Goal: Task Accomplishment & Management: Use online tool/utility

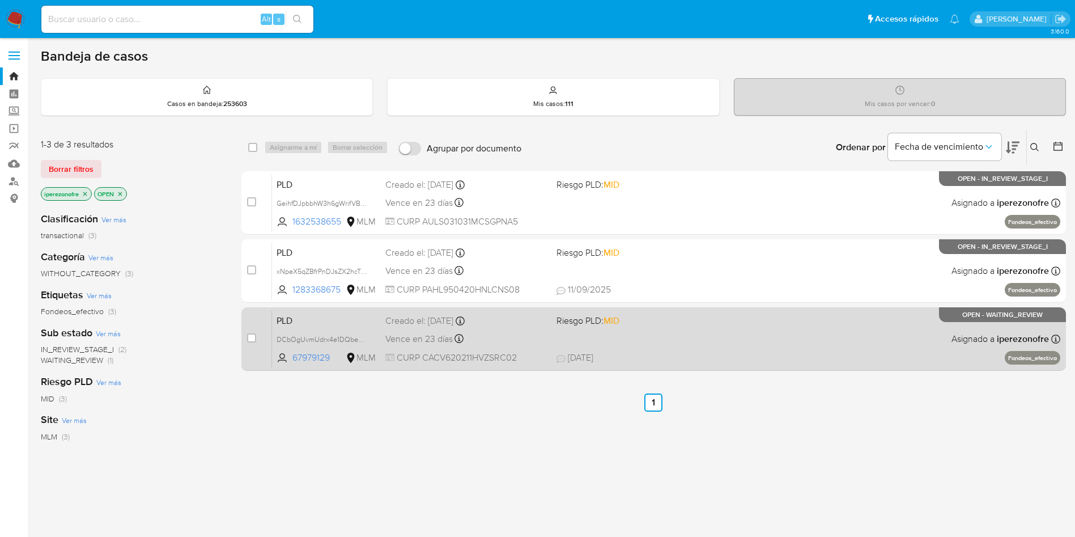
click at [543, 326] on div "Creado el: [DATE] Creado el: [DATE] 02:05:04" at bounding box center [466, 320] width 162 height 12
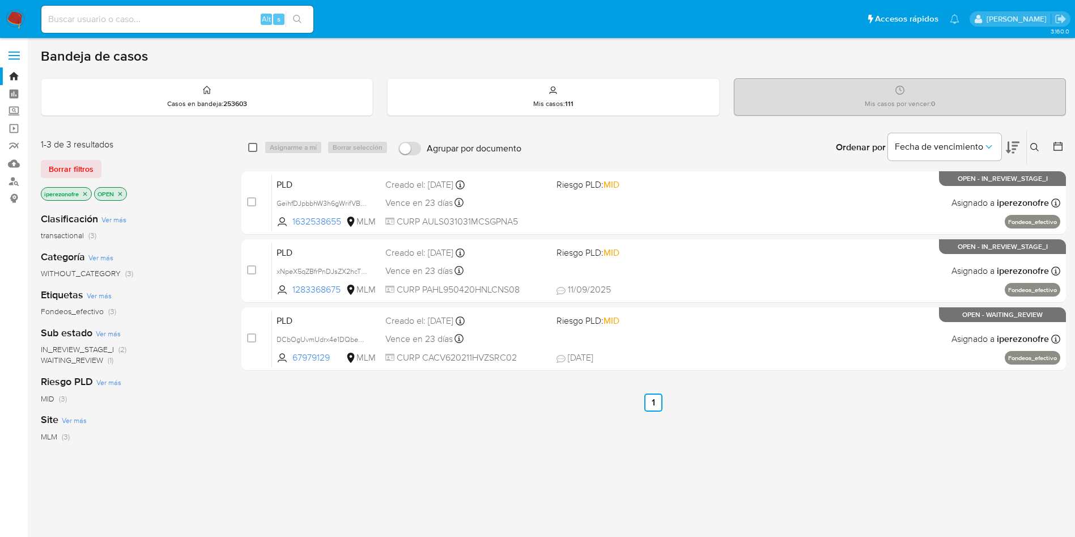
click at [253, 145] on input "checkbox" at bounding box center [252, 147] width 9 height 9
checkbox input "true"
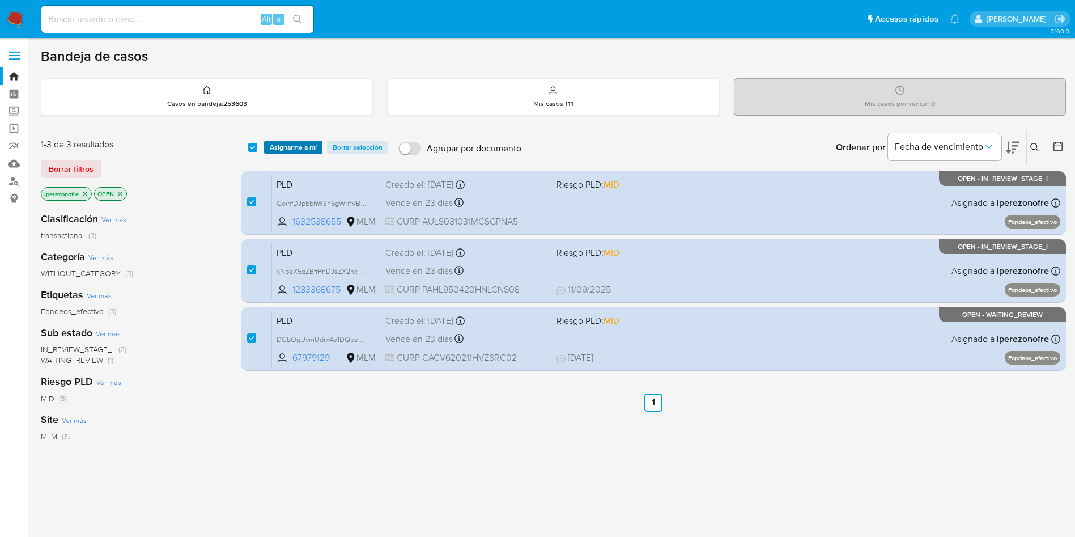
click at [277, 144] on span "Asignarme a mí" at bounding box center [293, 147] width 47 height 11
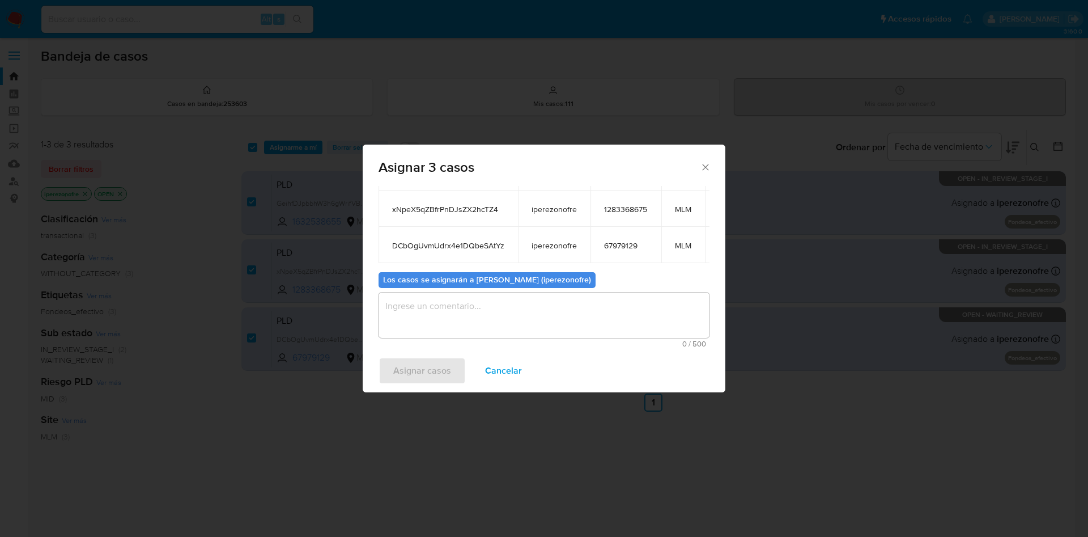
scroll to position [95, 0]
click at [580, 316] on textarea "assign-modal" at bounding box center [544, 314] width 331 height 45
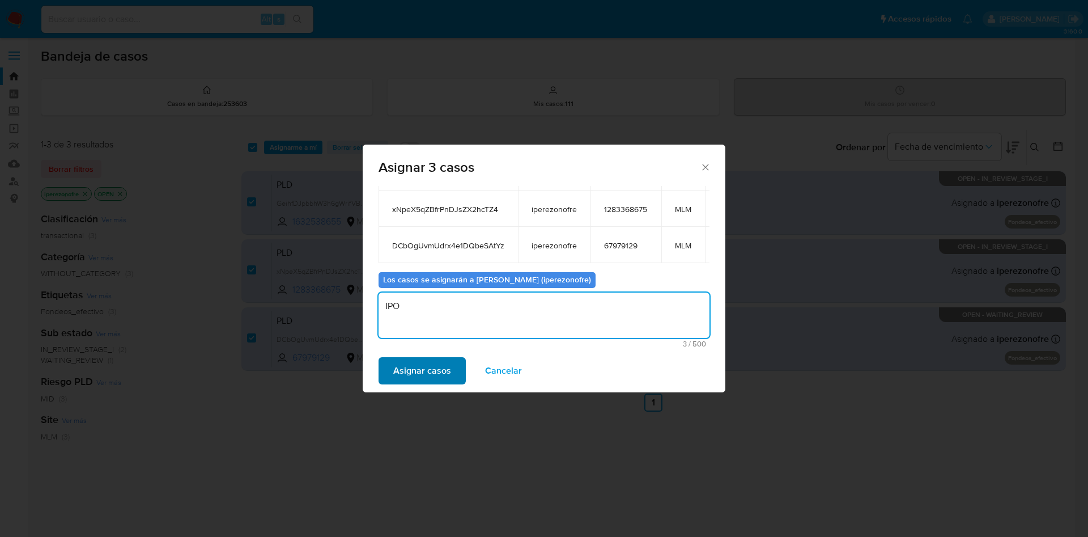
type textarea "IPO"
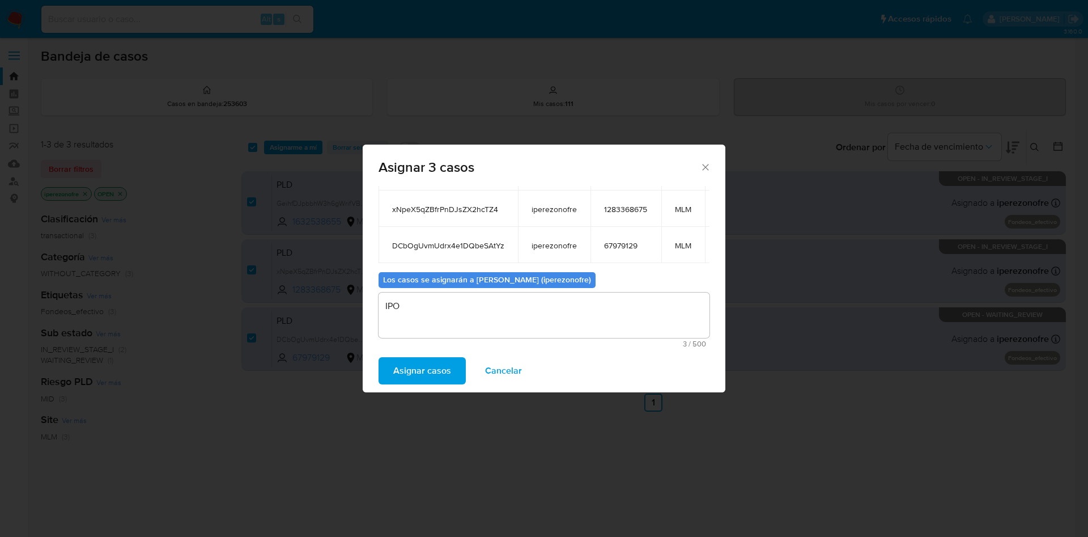
click at [417, 367] on span "Asignar casos" at bounding box center [422, 370] width 58 height 25
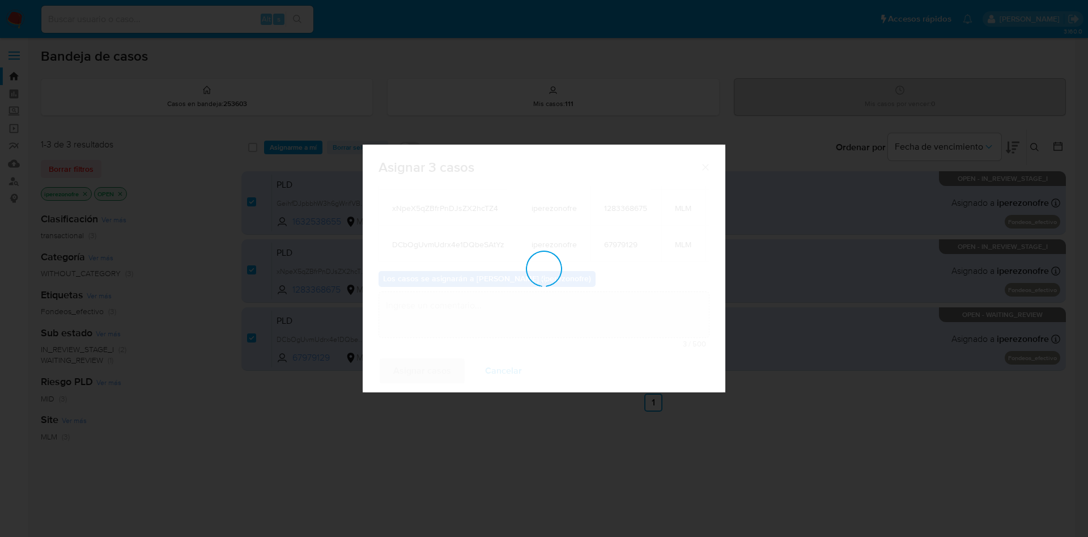
checkbox input "false"
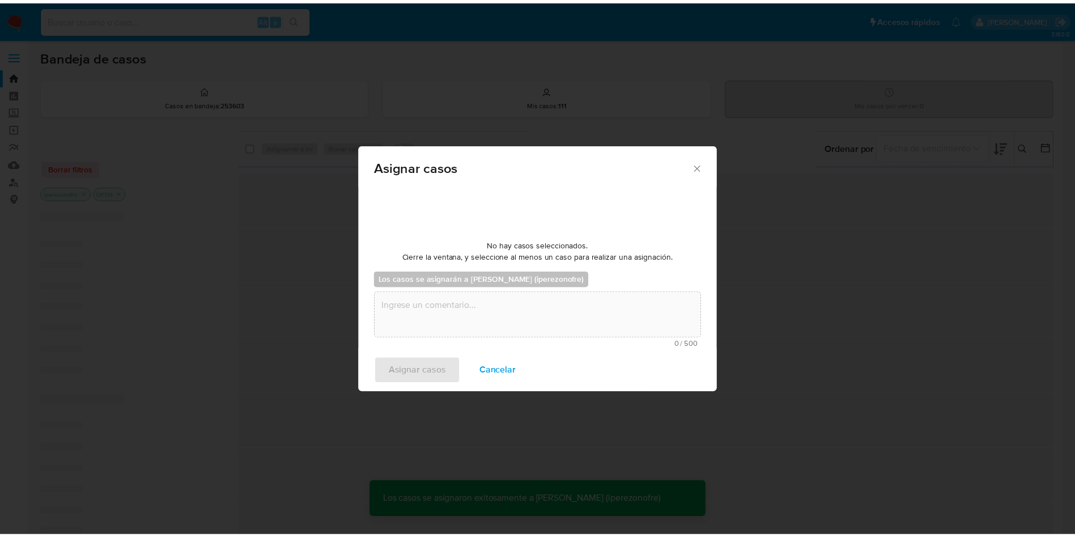
scroll to position [69, 0]
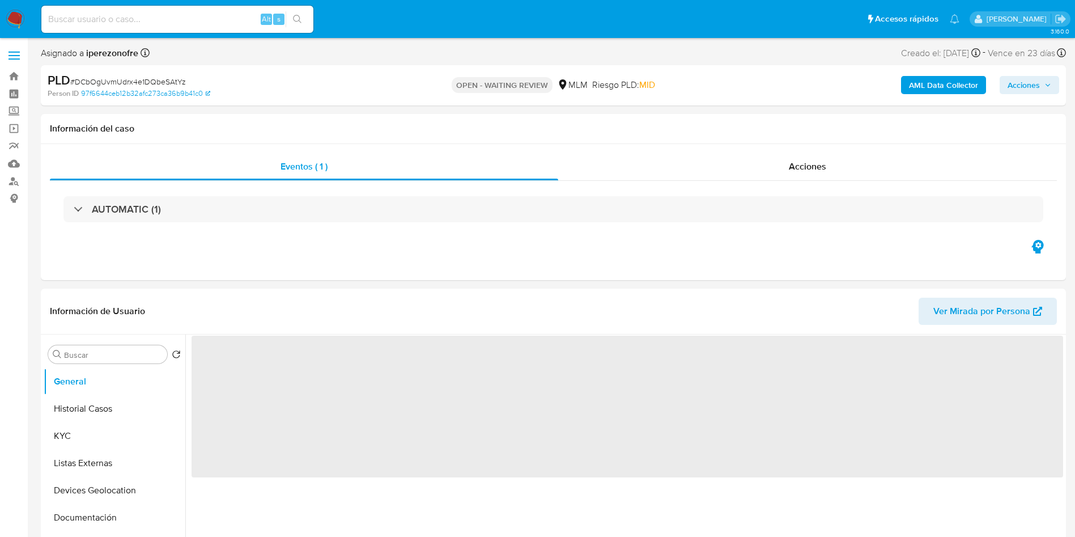
select select "10"
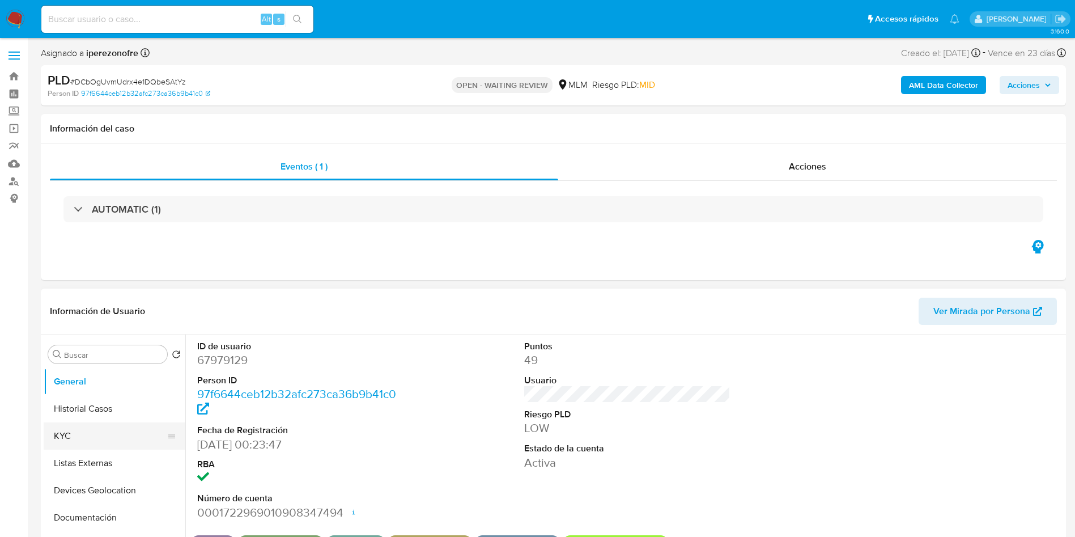
click at [80, 432] on button "KYC" at bounding box center [110, 435] width 133 height 27
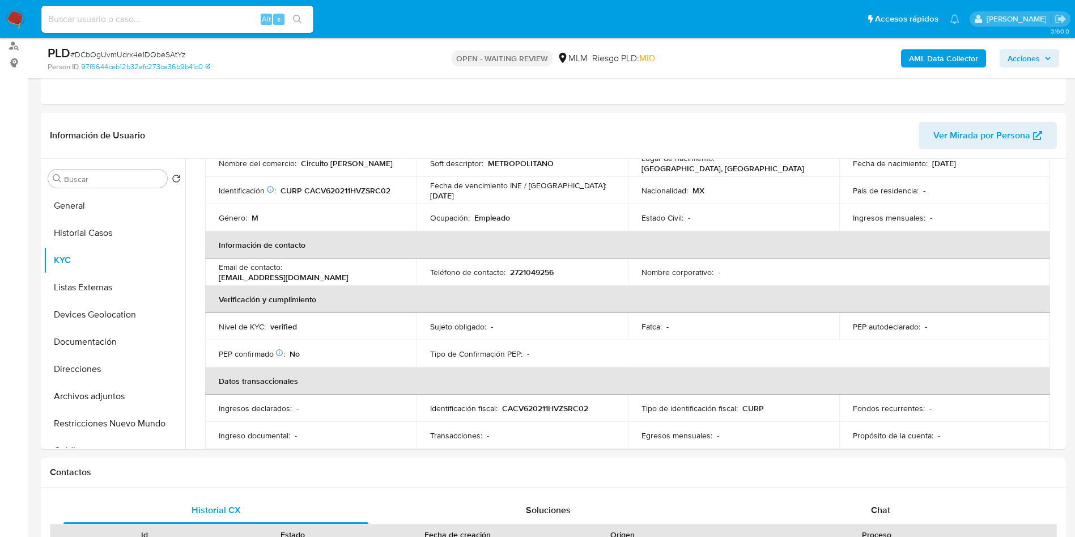
scroll to position [146, 0]
click at [78, 382] on button "Archivos adjuntos" at bounding box center [110, 395] width 133 height 27
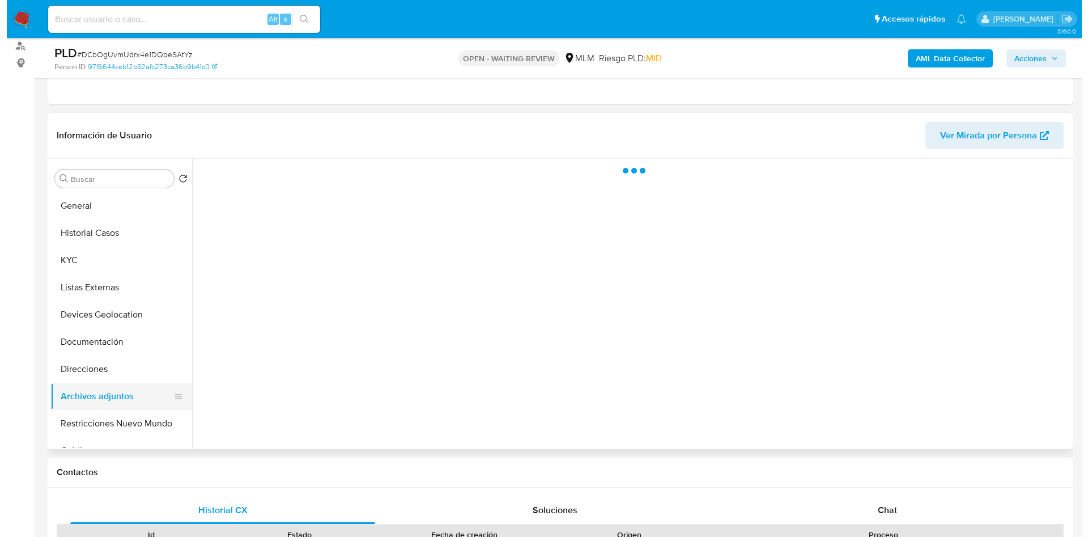
scroll to position [0, 0]
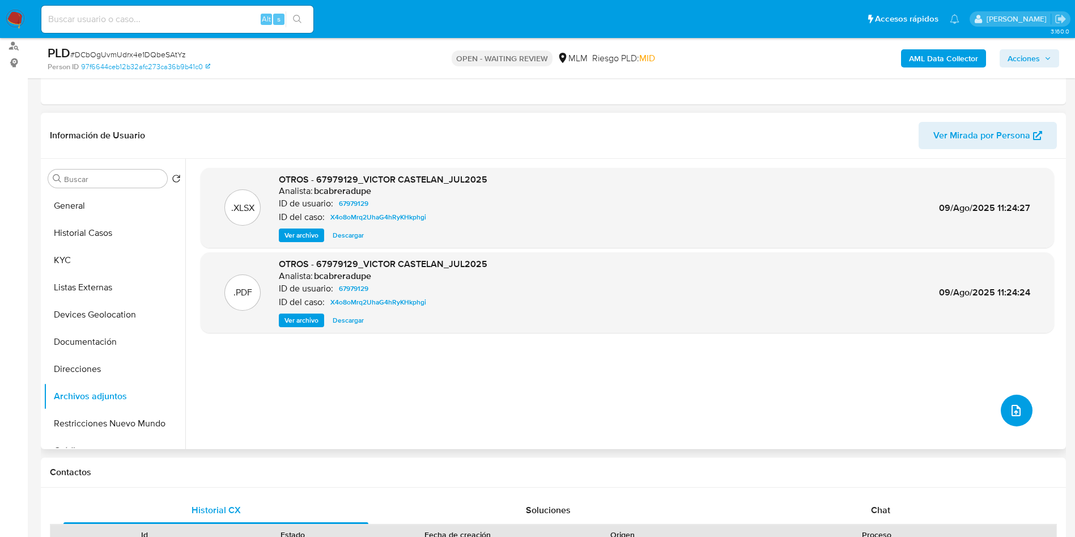
click at [1016, 402] on button "upload-file" at bounding box center [1017, 410] width 32 height 32
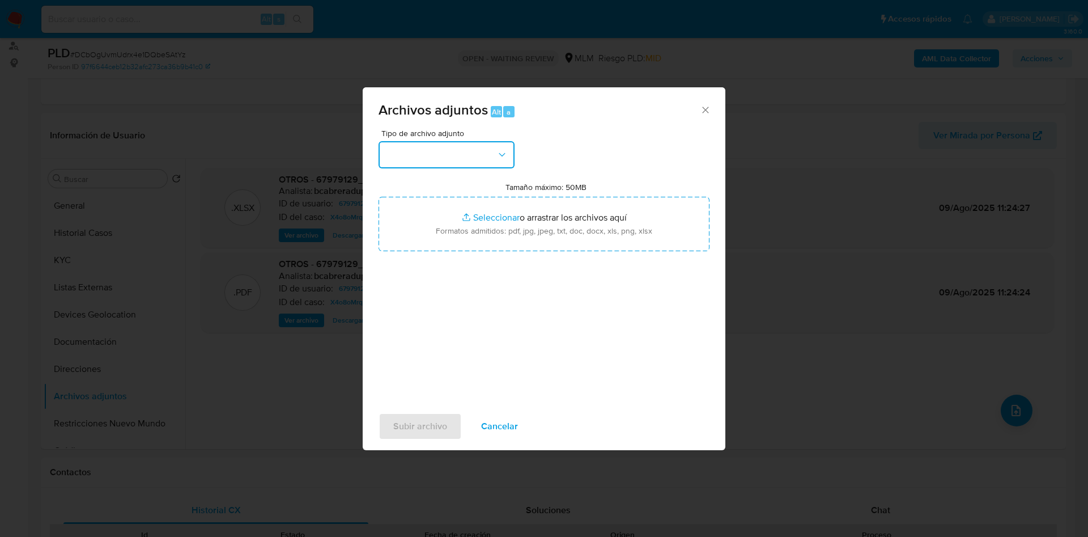
click at [403, 167] on button "button" at bounding box center [447, 154] width 136 height 27
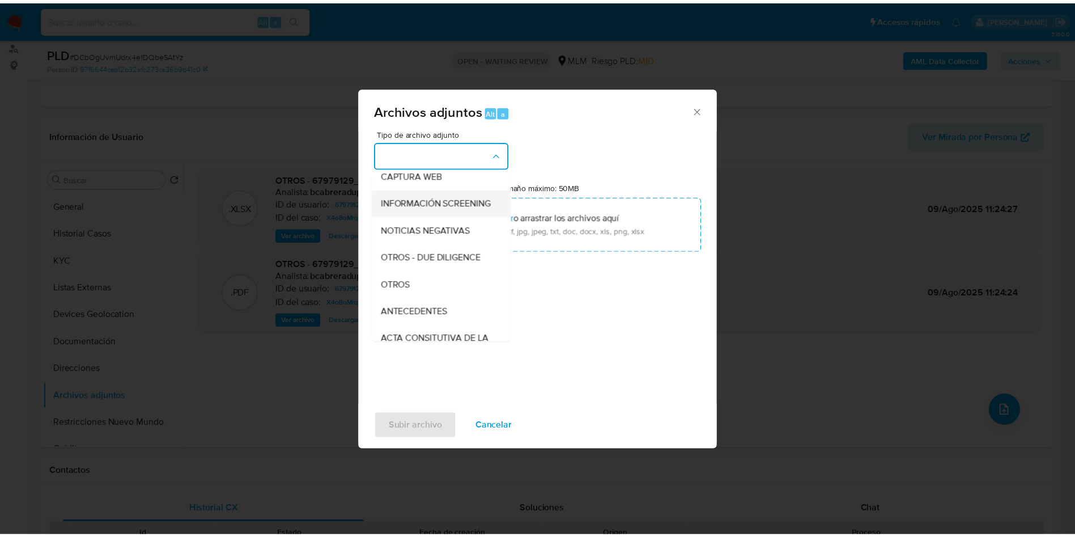
scroll to position [93, 0]
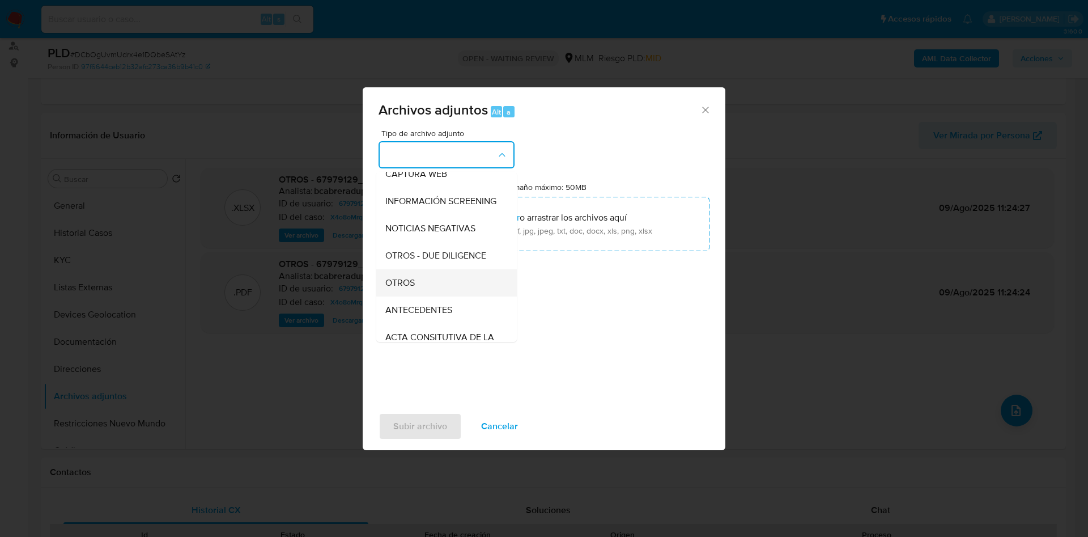
click at [437, 293] on div "OTROS" at bounding box center [443, 282] width 116 height 27
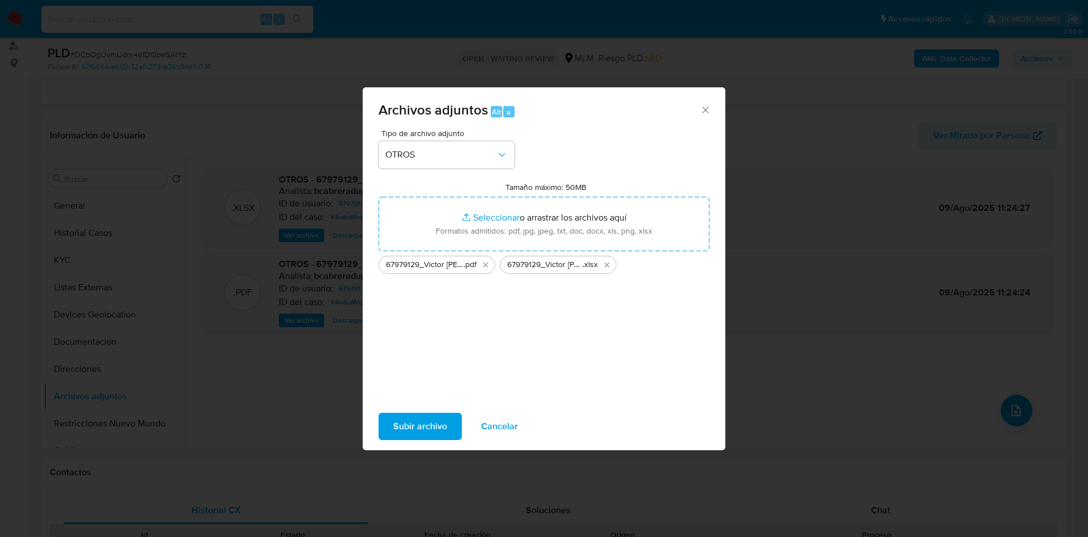
click at [417, 427] on span "Subir archivo" at bounding box center [420, 426] width 54 height 25
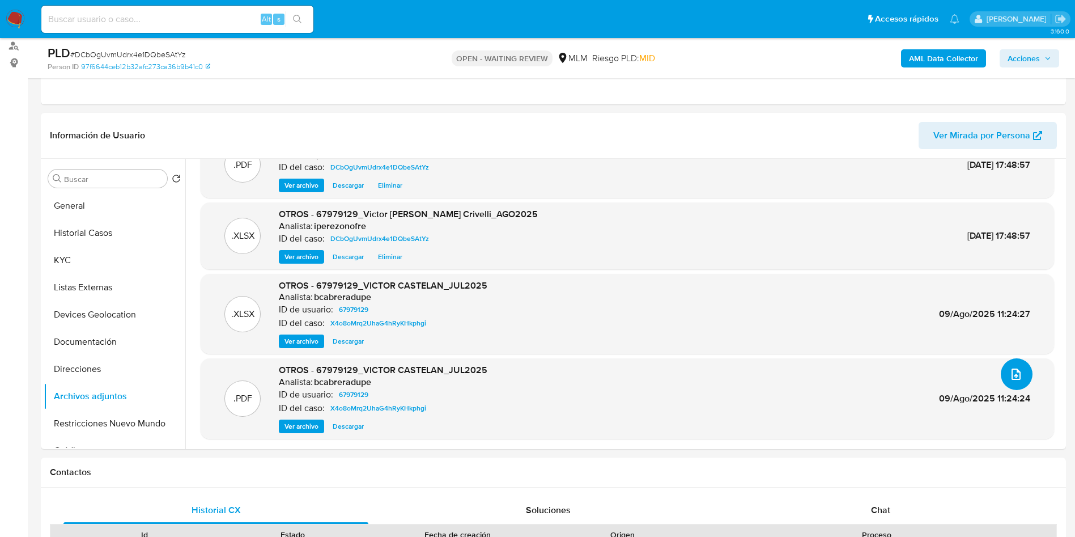
scroll to position [0, 0]
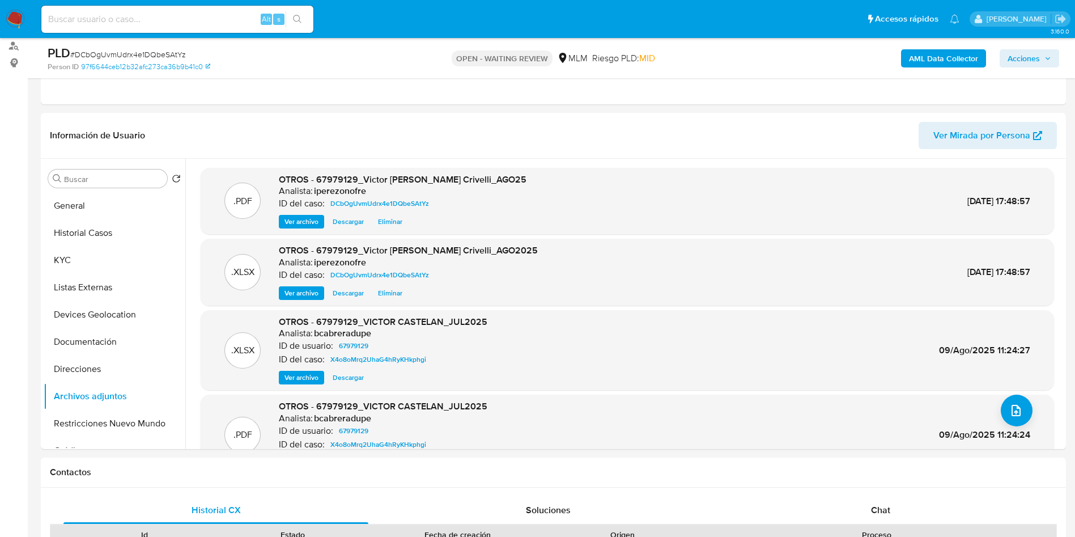
click at [1038, 58] on span "Acciones" at bounding box center [1023, 58] width 32 height 18
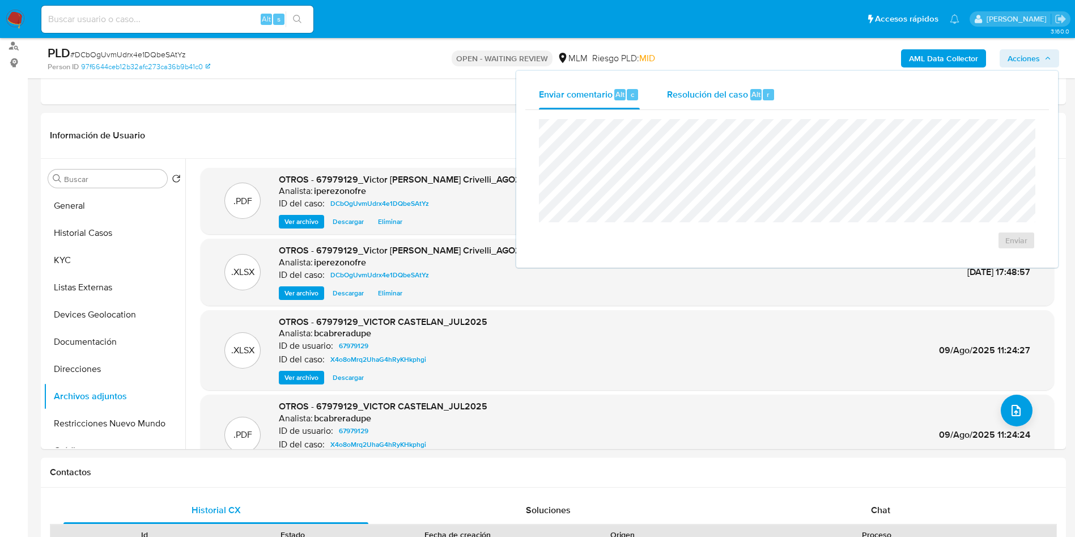
click at [699, 95] on span "Resolución del caso" at bounding box center [707, 93] width 81 height 13
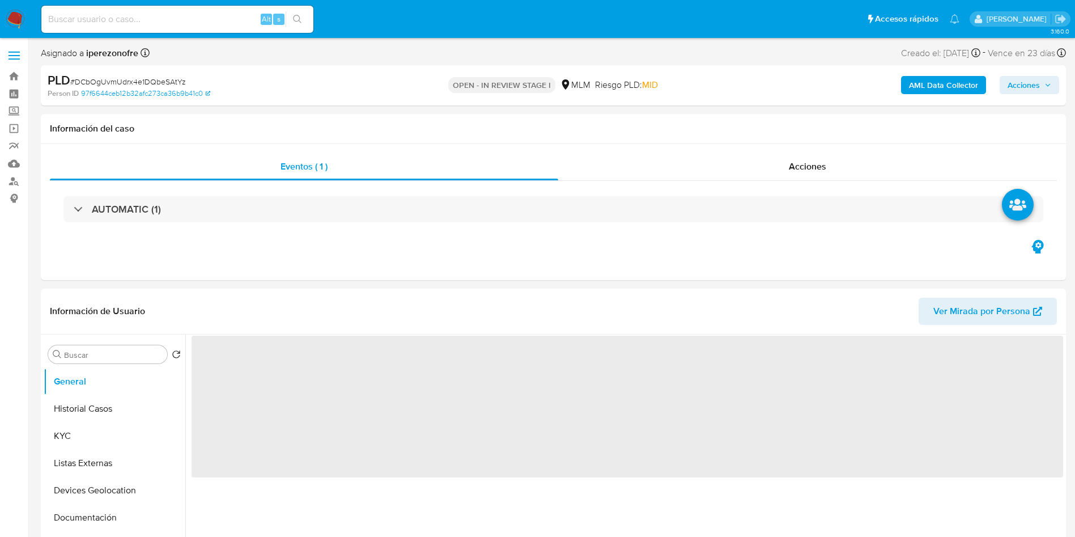
select select "10"
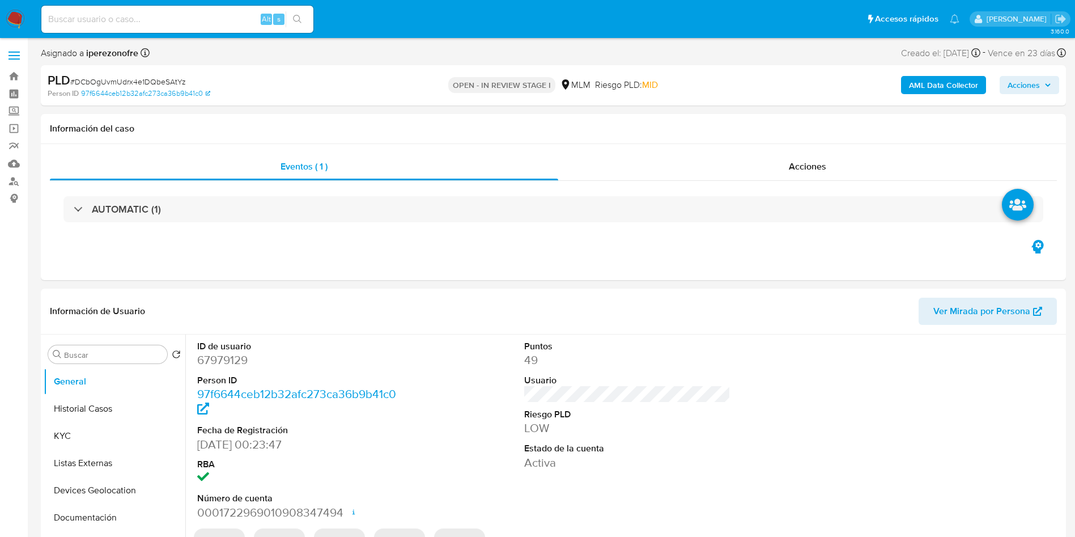
click at [1041, 78] on span "Acciones" at bounding box center [1029, 85] width 44 height 16
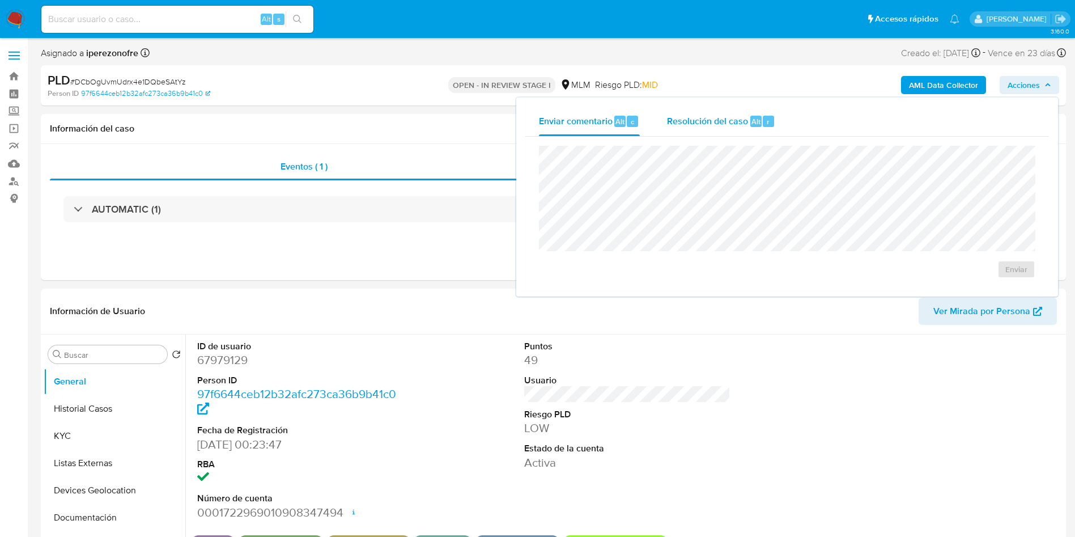
click at [696, 117] on span "Resolución del caso" at bounding box center [707, 120] width 81 height 13
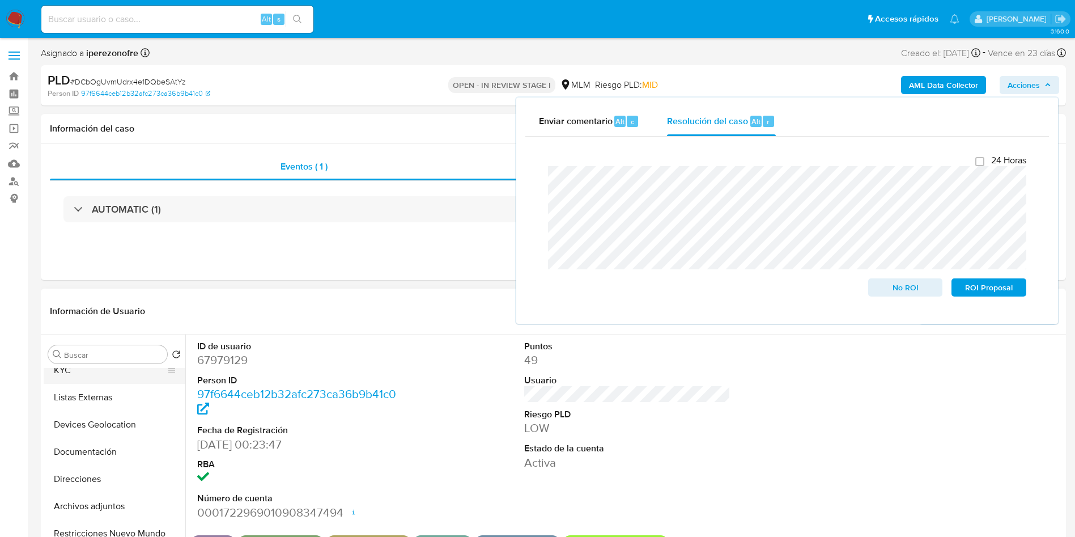
scroll to position [103, 0]
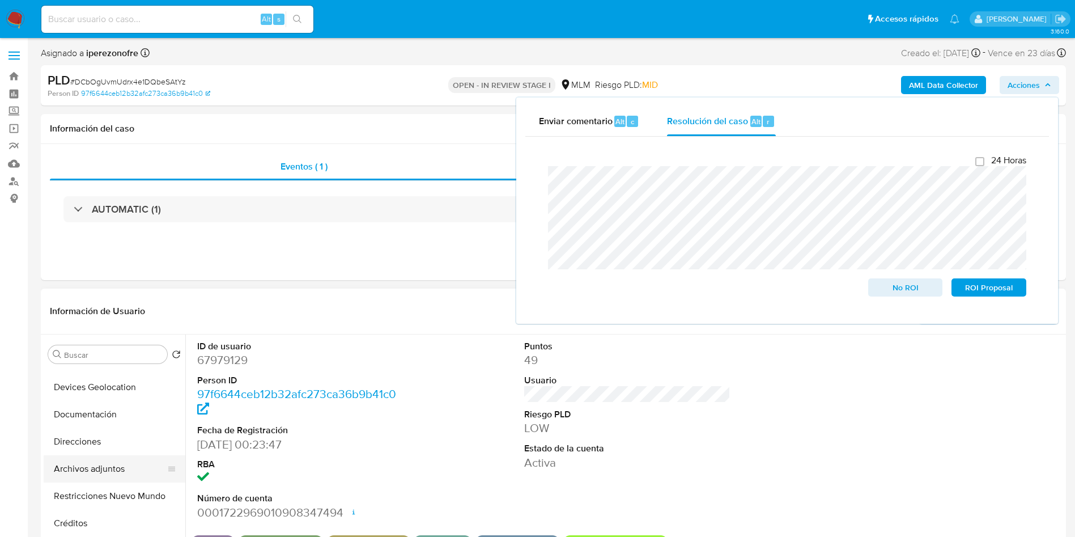
click at [95, 458] on button "Archivos adjuntos" at bounding box center [110, 468] width 133 height 27
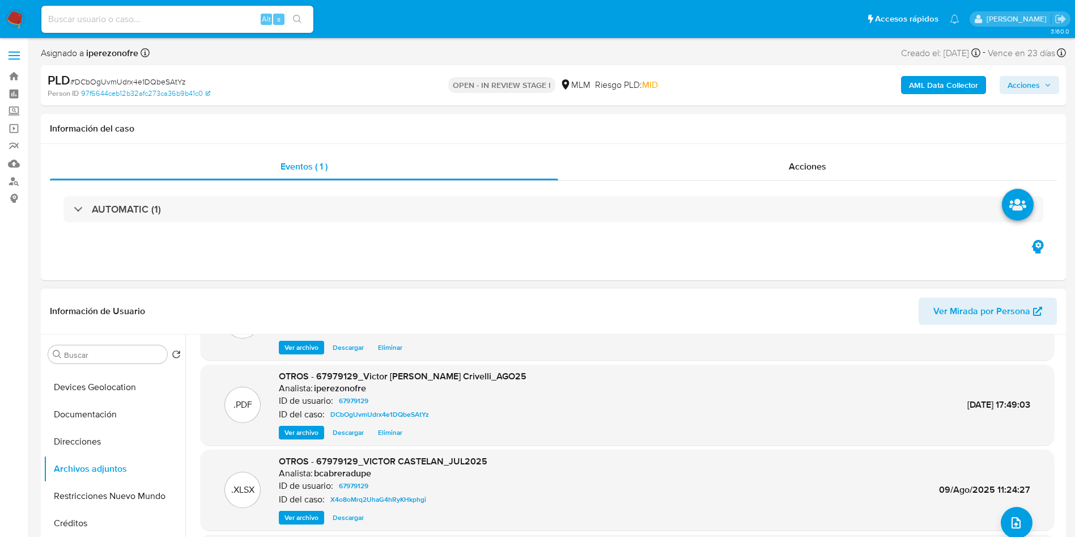
scroll to position [0, 0]
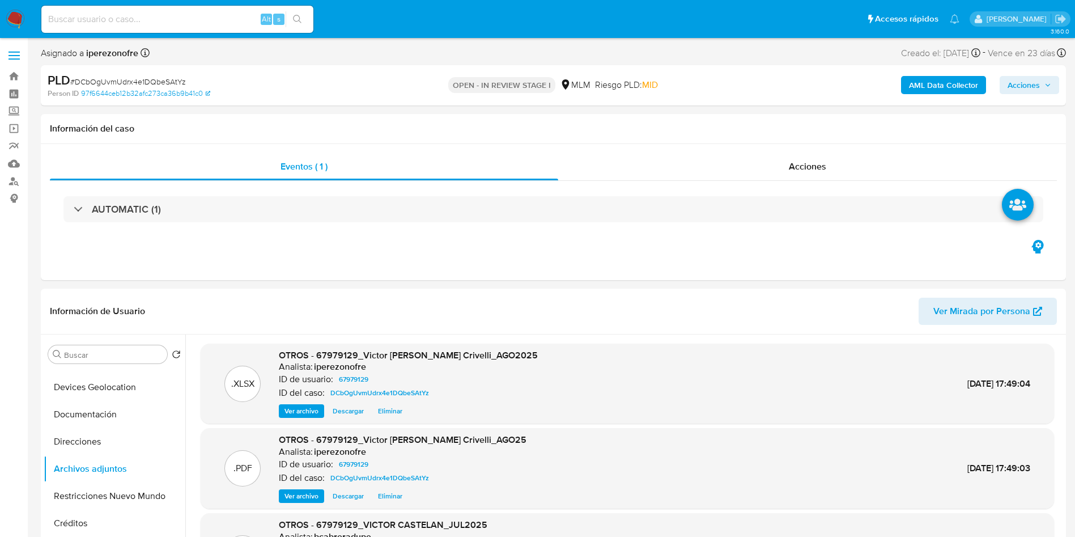
click at [1041, 86] on span "Acciones" at bounding box center [1029, 85] width 44 height 16
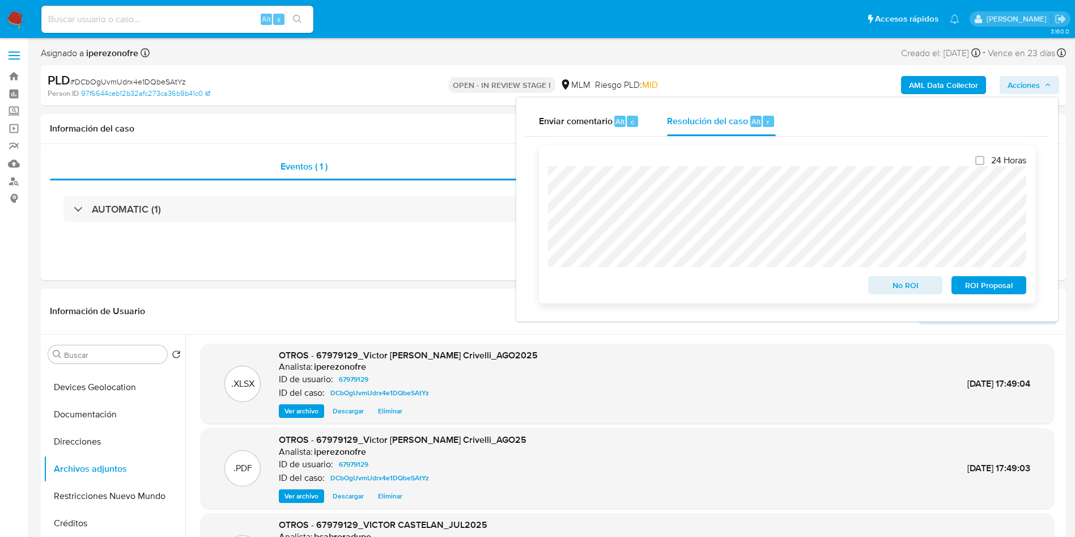
click at [984, 286] on span "ROI Proposal" at bounding box center [988, 285] width 59 height 16
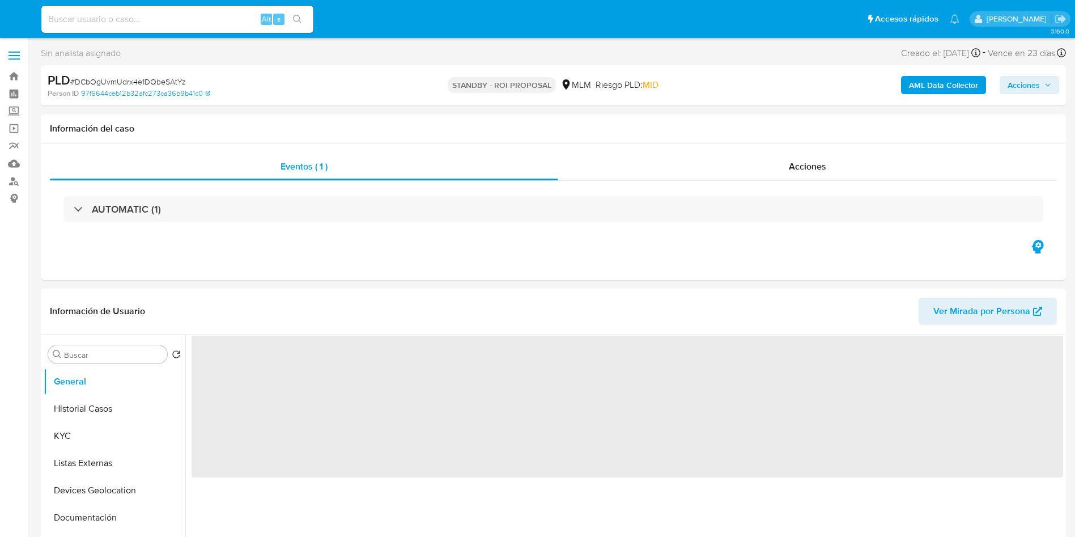
select select "10"
